Goal: Navigation & Orientation: Find specific page/section

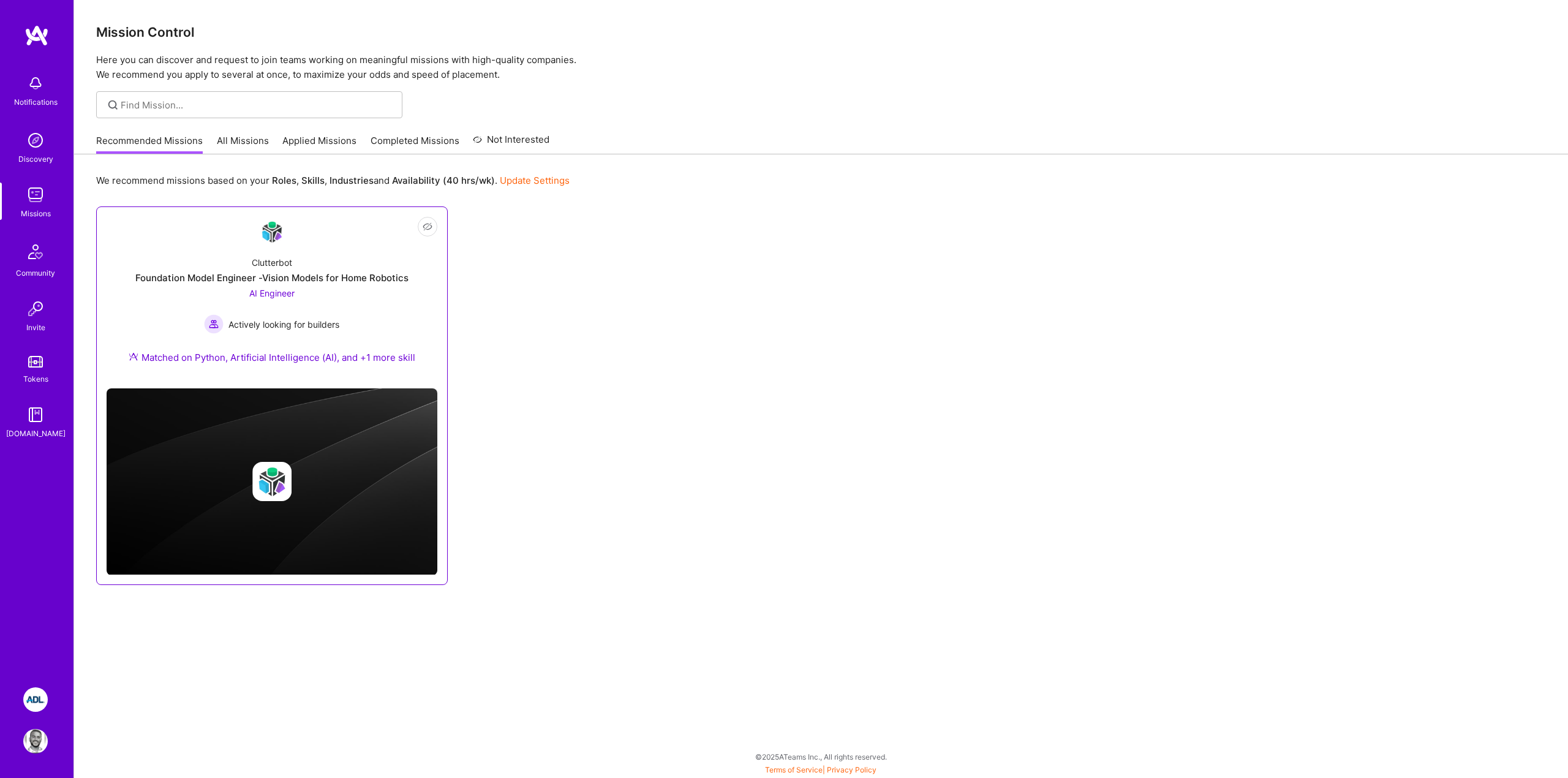
click at [257, 262] on div "Clutterbot" at bounding box center [271, 262] width 41 height 13
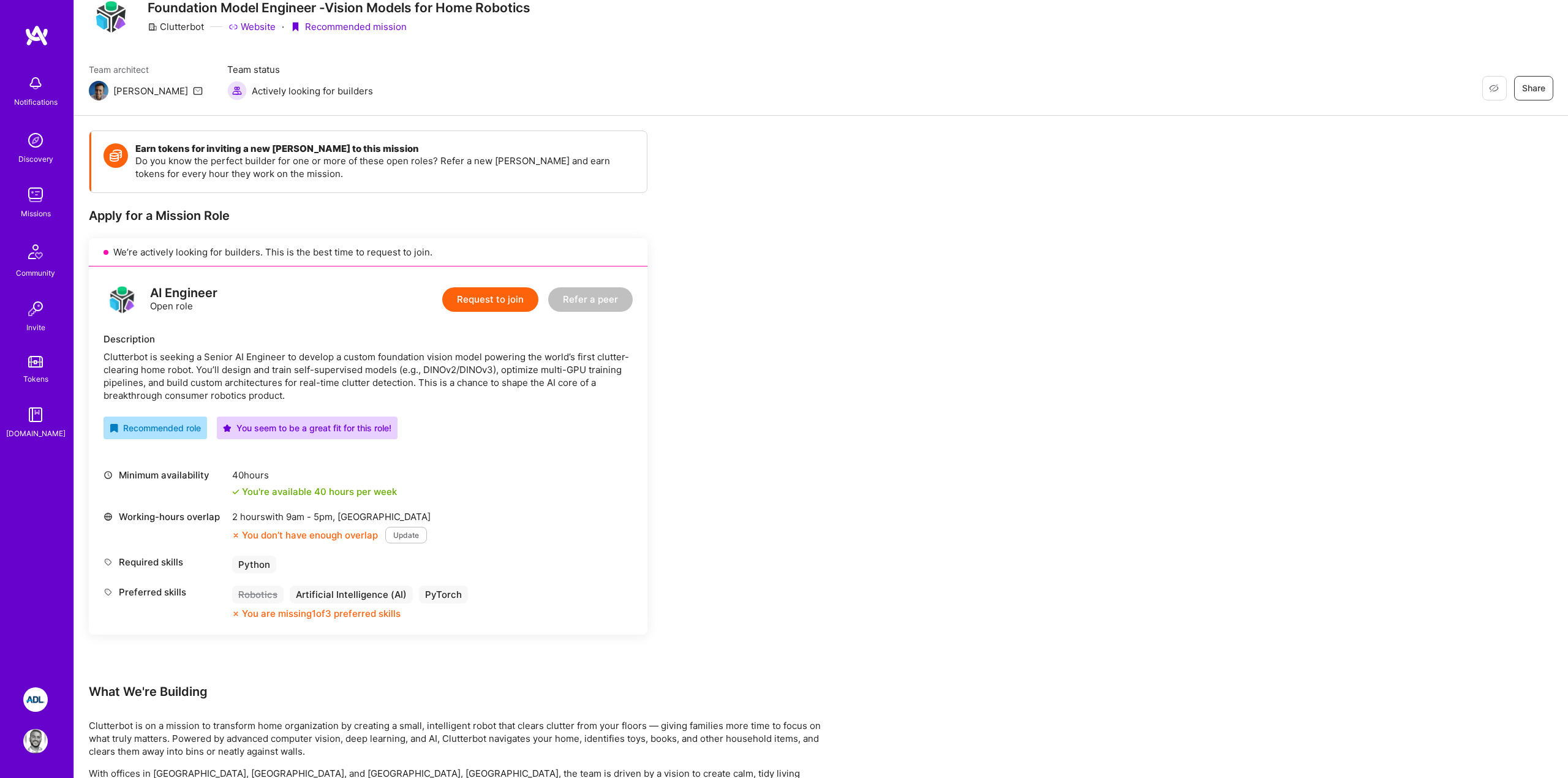
scroll to position [51, 0]
click at [357, 516] on div "2 hours with 9am - 5pm , [GEOGRAPHIC_DATA]" at bounding box center [332, 514] width 199 height 13
copy div "[GEOGRAPHIC_DATA]"
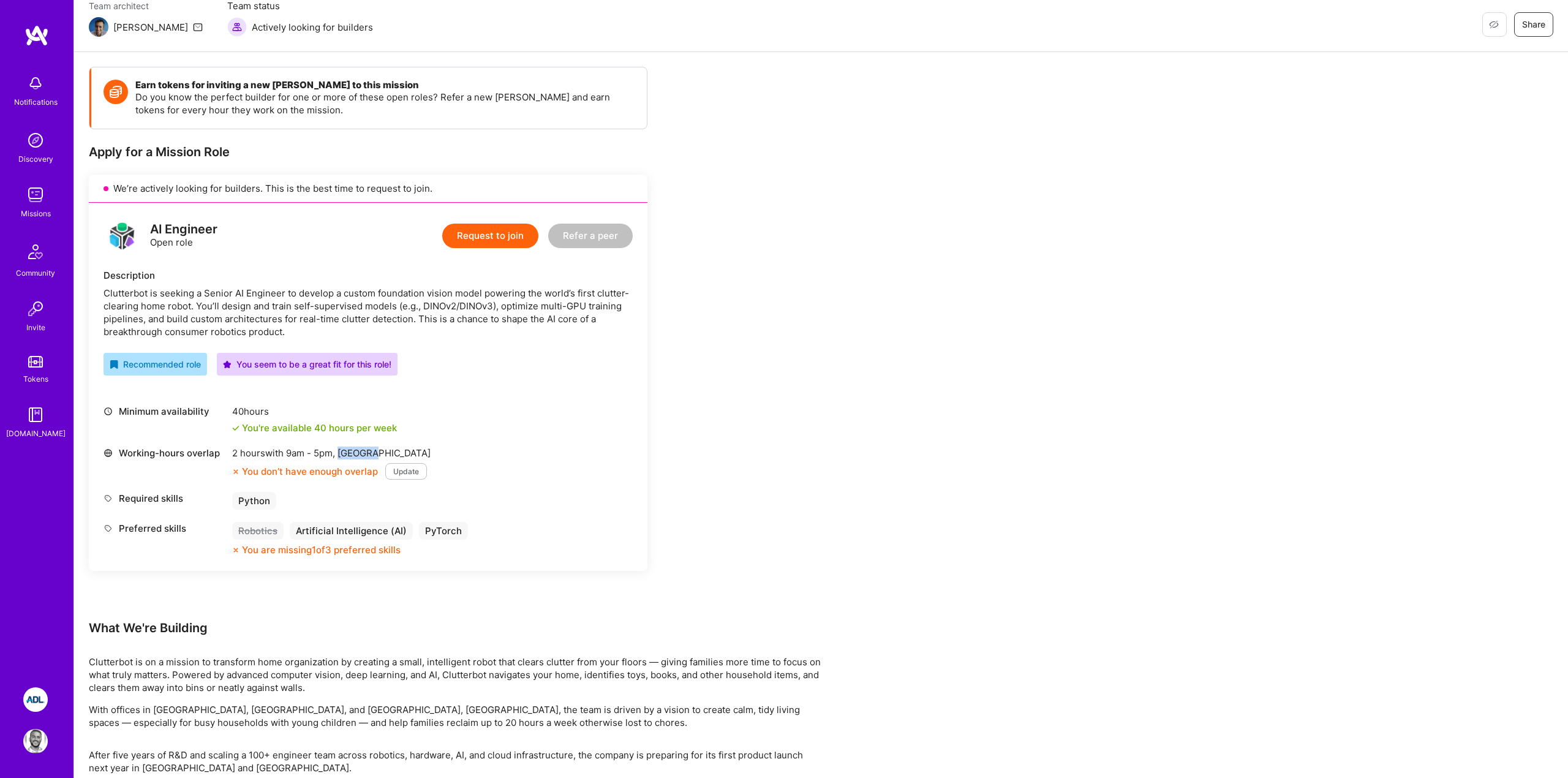
scroll to position [48, 0]
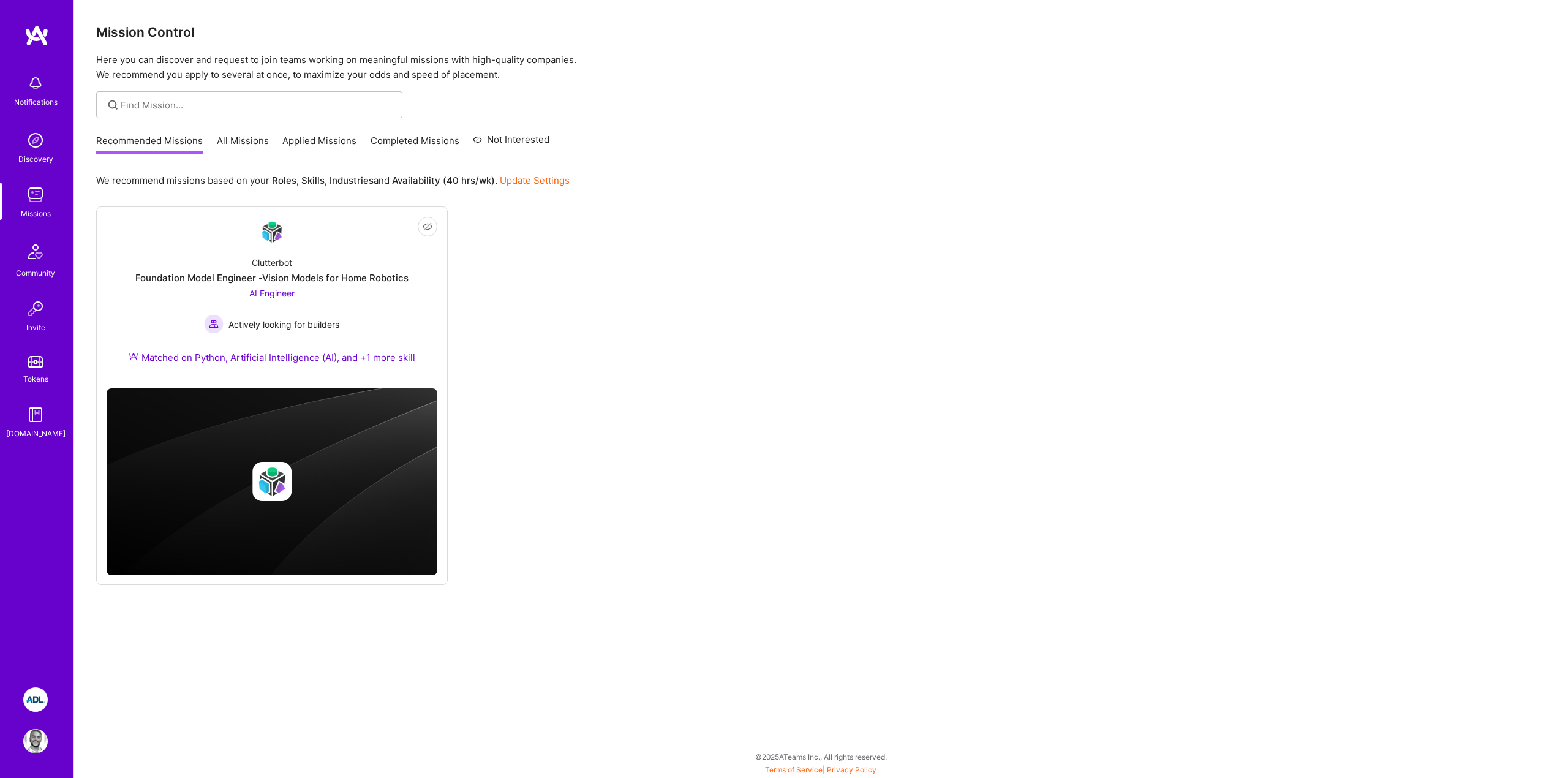
click at [233, 140] on link "All Missions" at bounding box center [242, 144] width 52 height 20
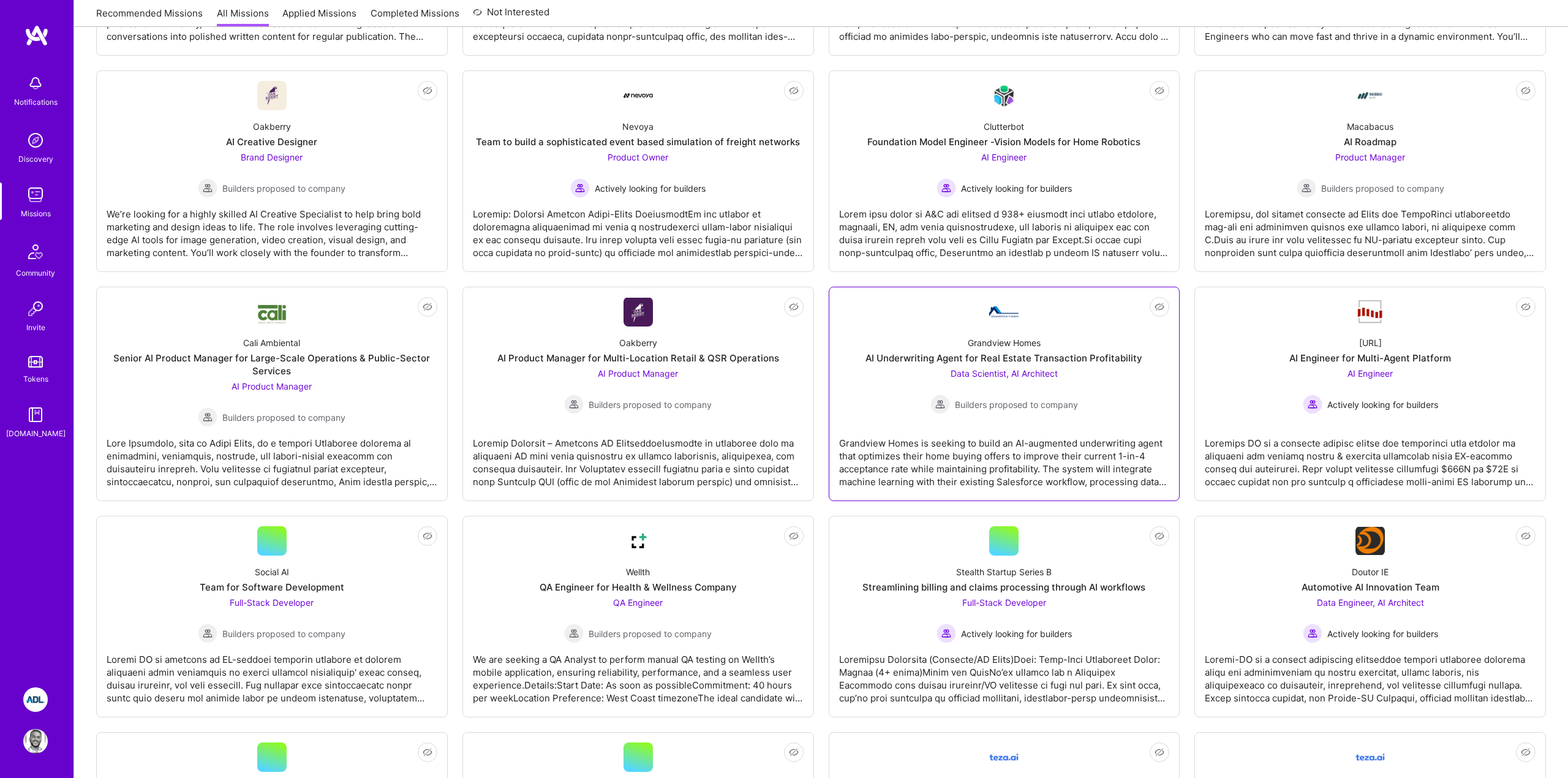
scroll to position [381, 0]
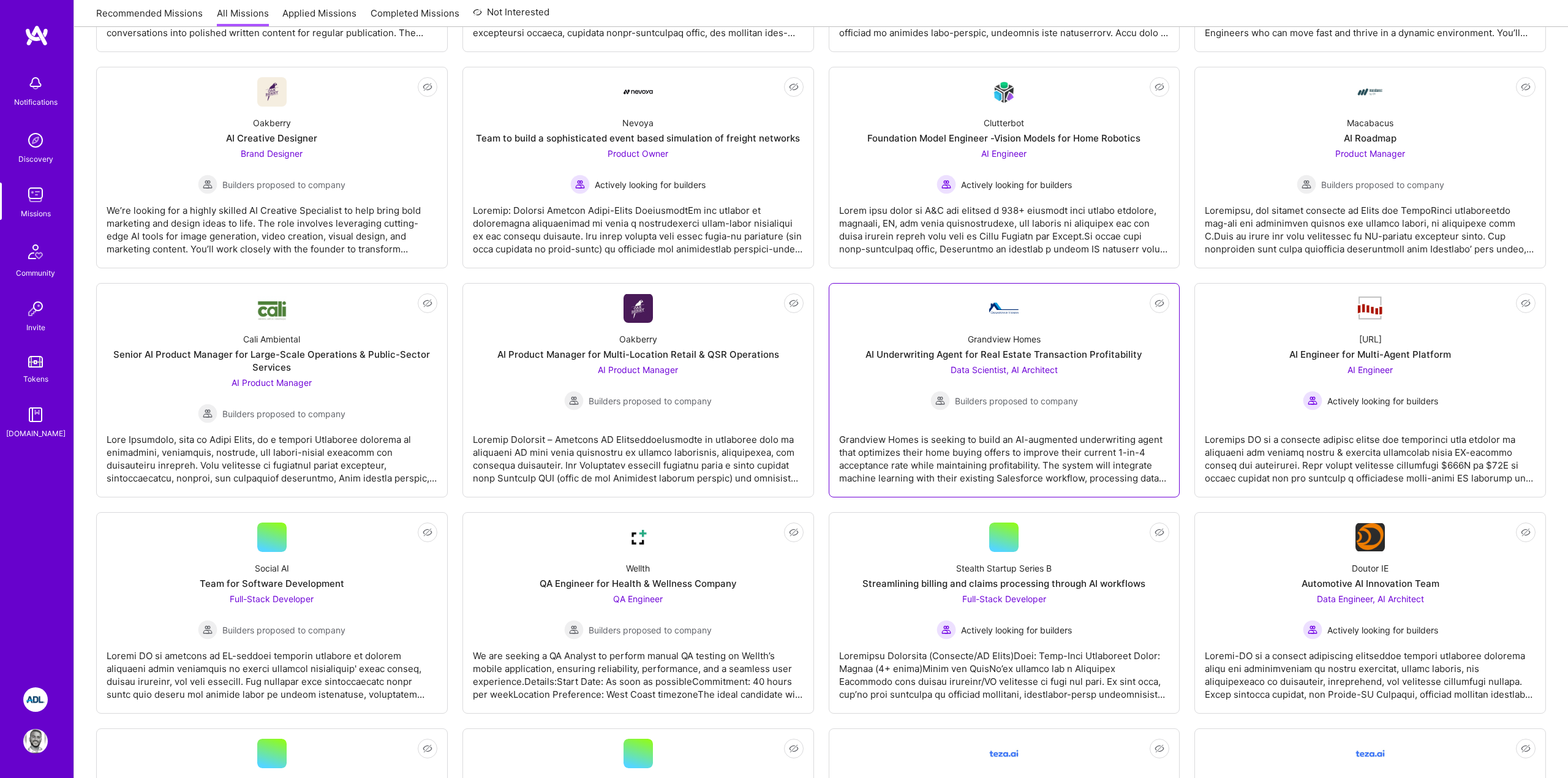
click at [1027, 395] on span "Builders proposed to company" at bounding box center [1016, 401] width 123 height 13
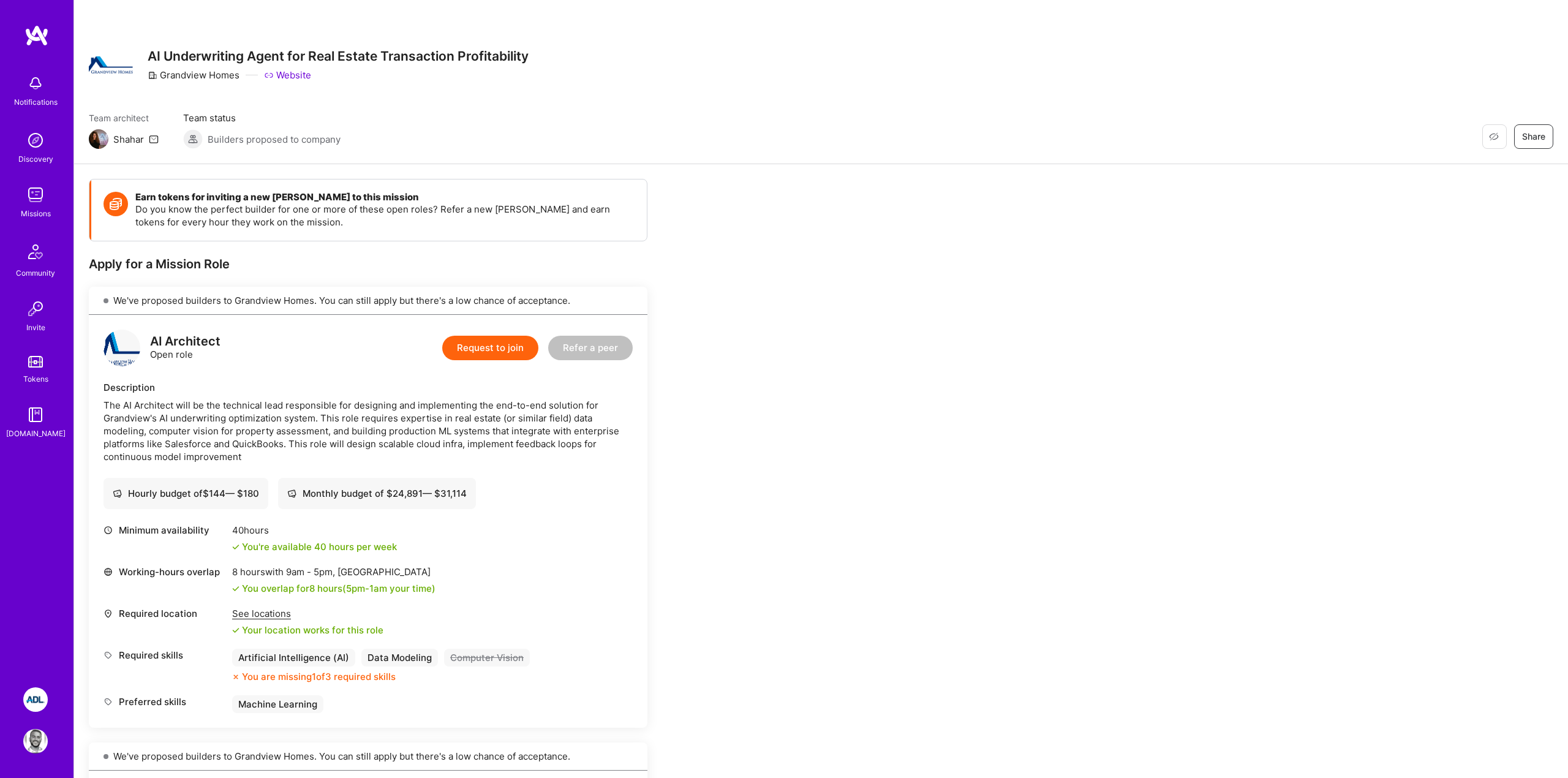
click at [32, 202] on img at bounding box center [36, 195] width 25 height 25
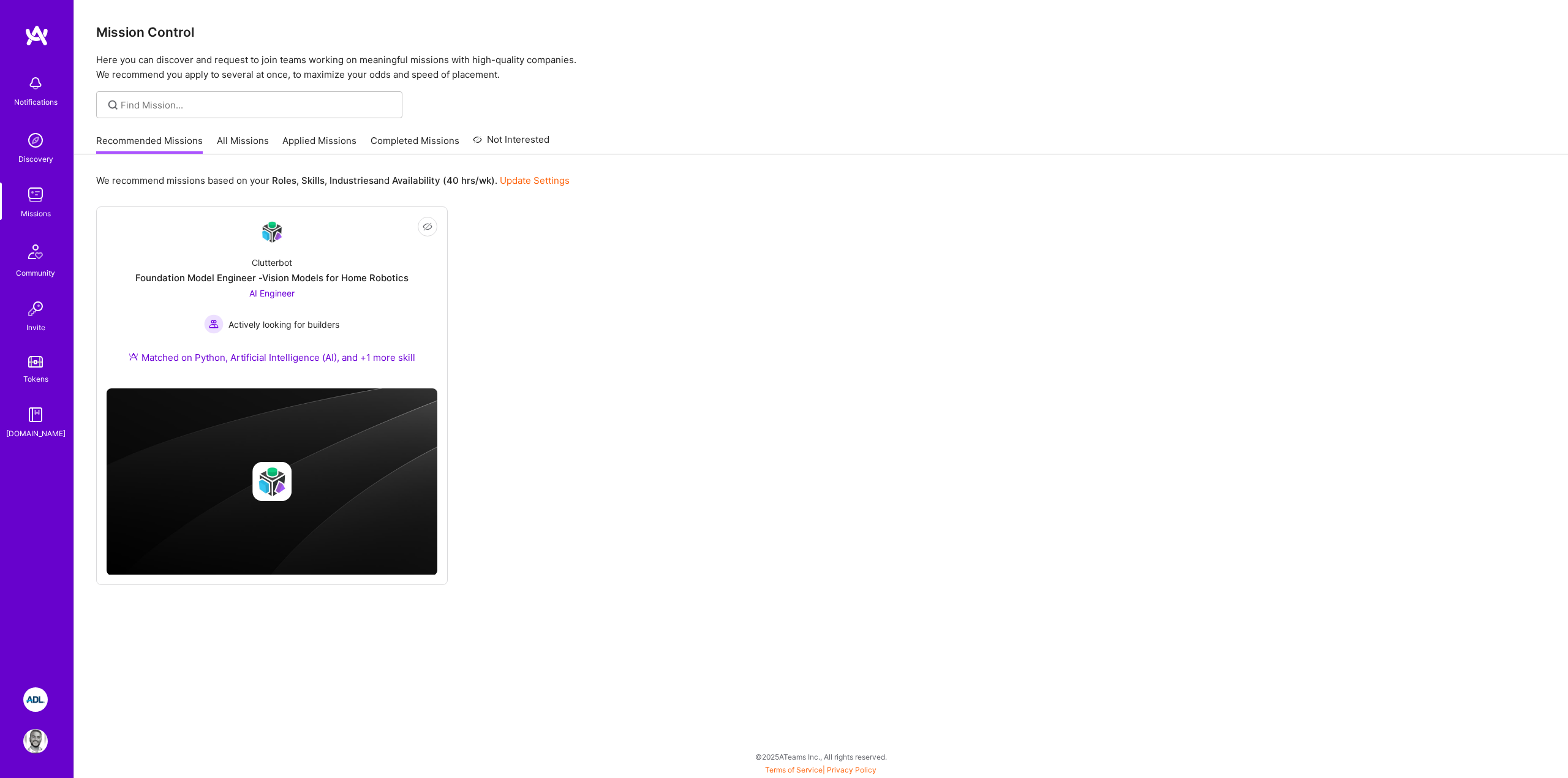
click at [284, 138] on link "Applied Missions" at bounding box center [319, 144] width 74 height 20
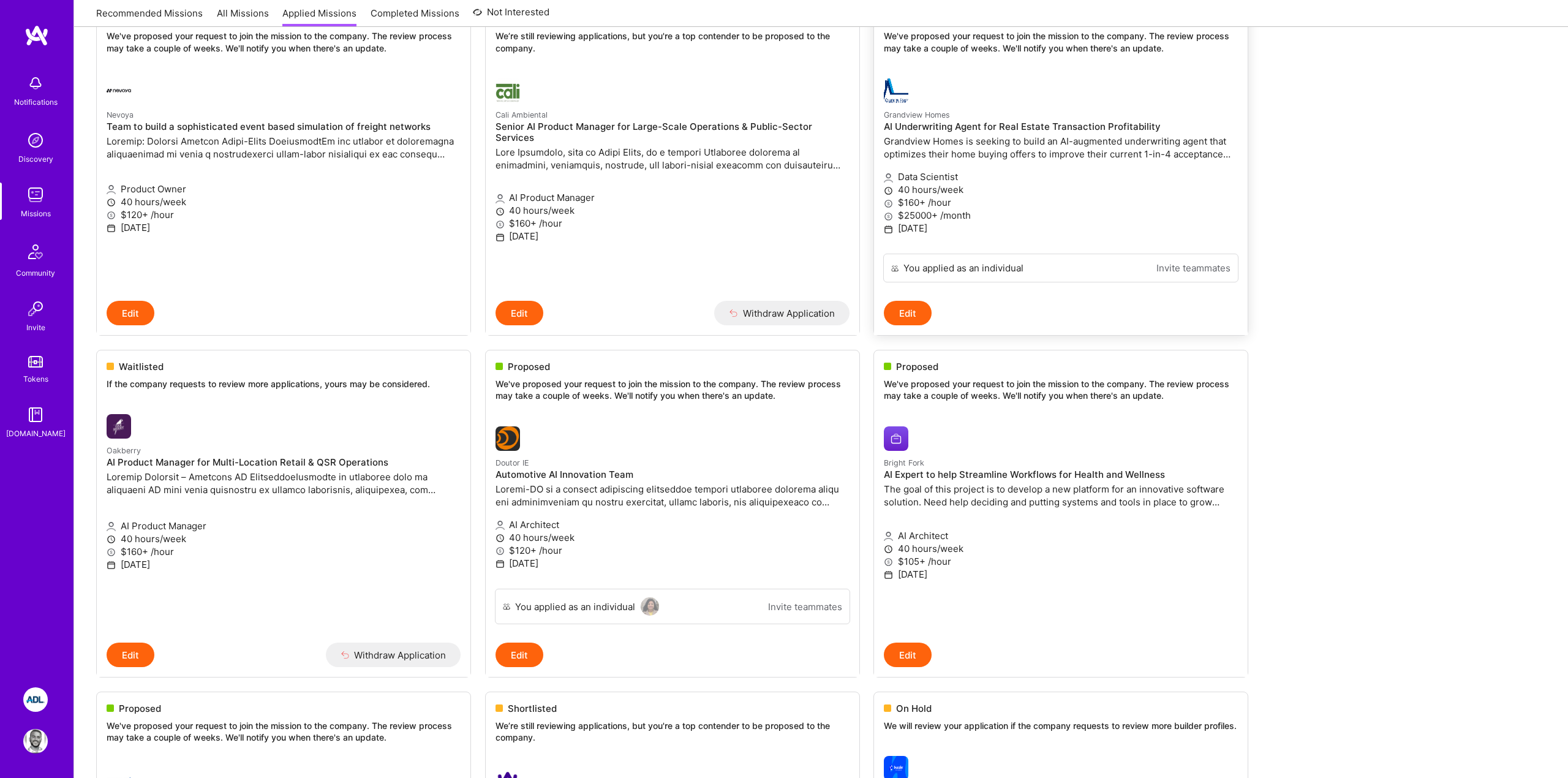
scroll to position [199, 0]
